Goal: Check status

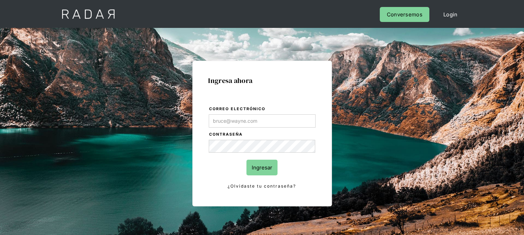
type input "[EMAIL_ADDRESS][DOMAIN_NAME]"
click at [271, 172] on input "Ingresar" at bounding box center [261, 168] width 31 height 16
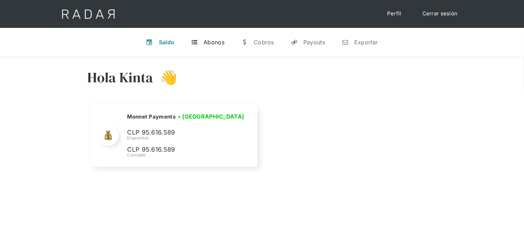
click at [213, 43] on div "Abonos" at bounding box center [213, 42] width 21 height 7
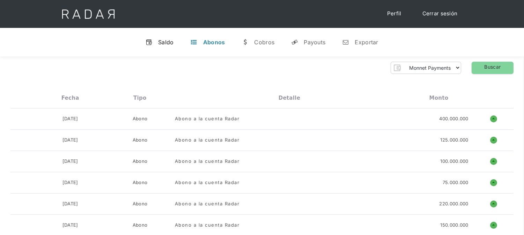
click at [163, 44] on div "Saldo" at bounding box center [166, 42] width 16 height 7
